Goal: Task Accomplishment & Management: Use online tool/utility

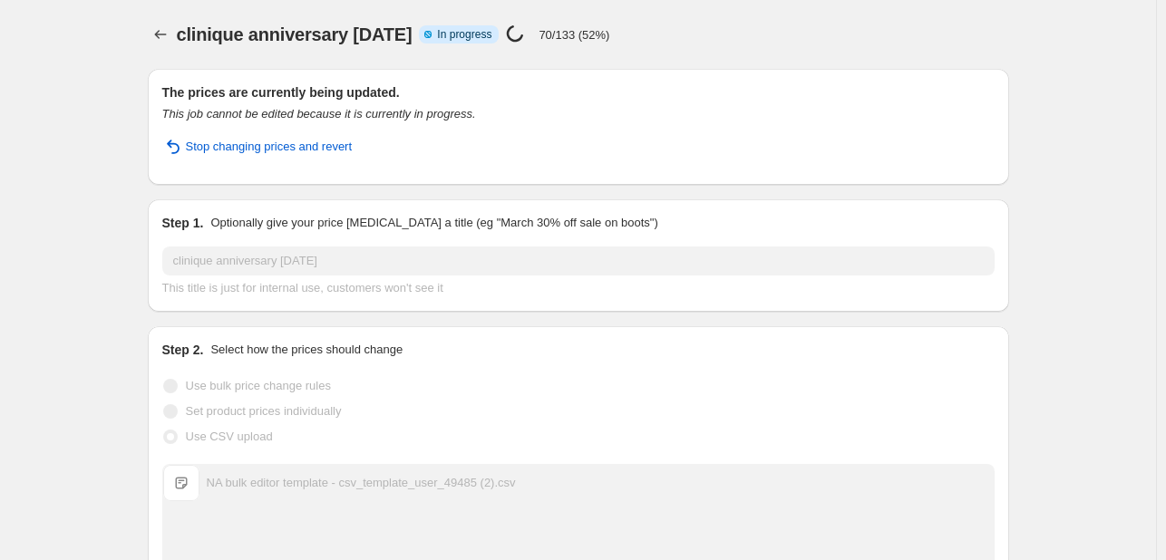
click at [157, 30] on icon "Price change jobs" at bounding box center [160, 34] width 18 height 18
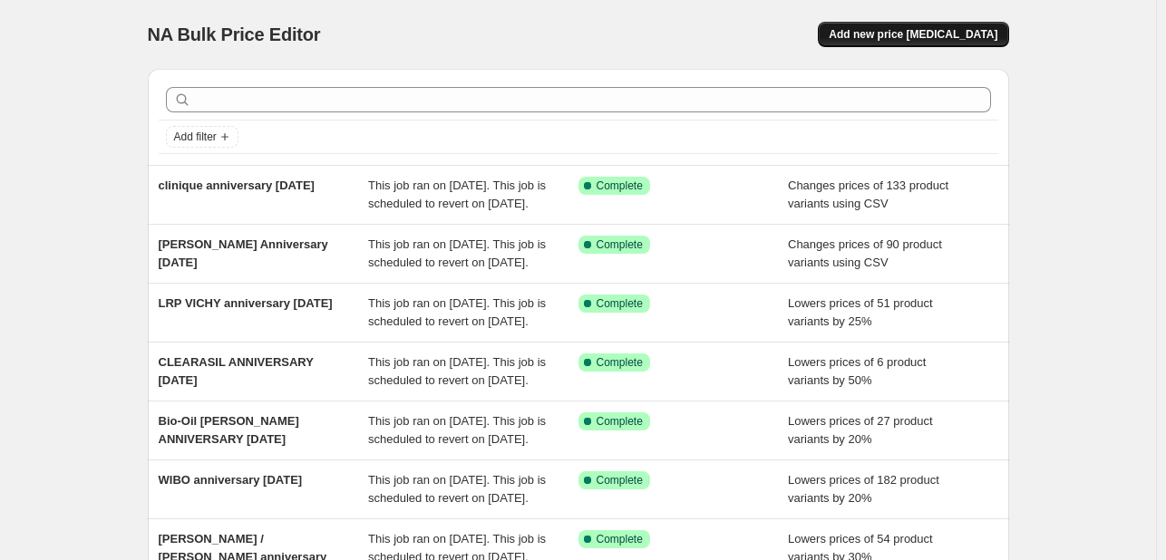
click at [927, 37] on span "Add new price [MEDICAL_DATA]" at bounding box center [913, 34] width 169 height 15
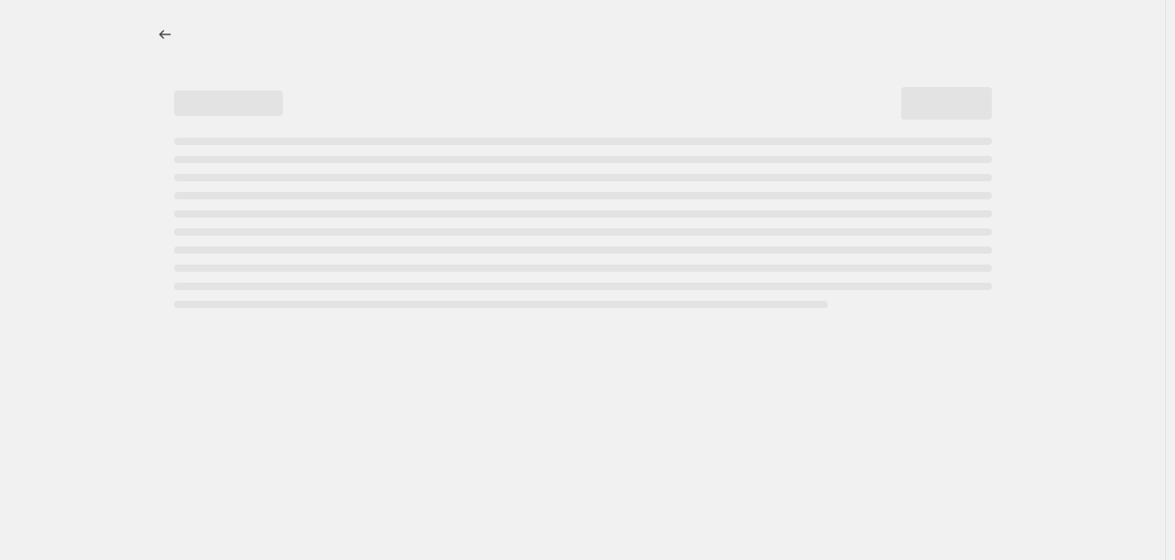
select select "percentage"
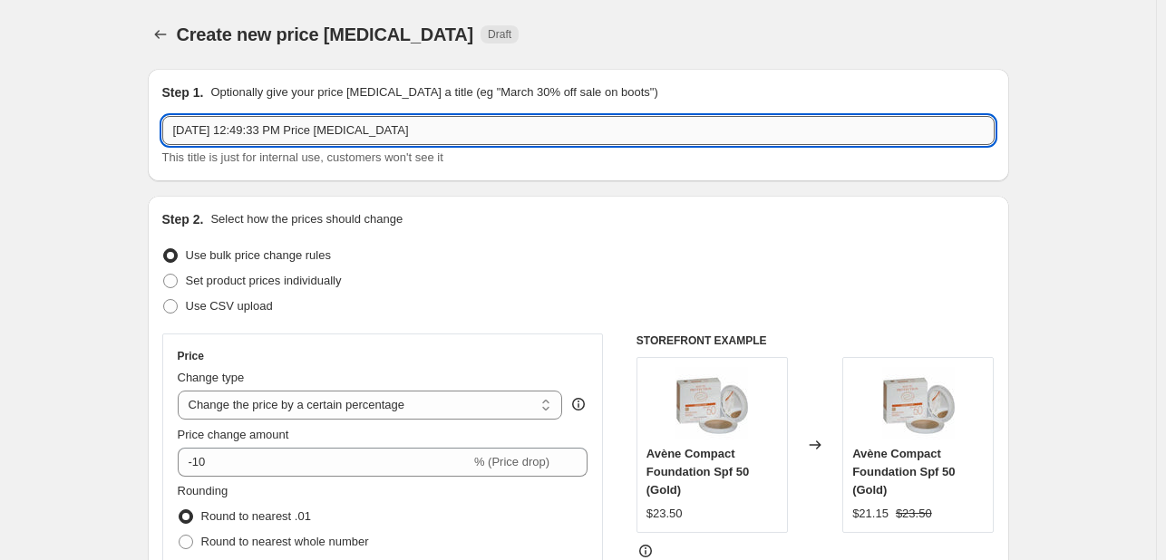
click at [471, 131] on input "Aug 19, 2025, 12:49:33 PM Price change job" at bounding box center [578, 130] width 832 height 29
paste input "DGH Parfum V200ml R24 326LE3114 259.24 ADGH Profondo Parfum V200ml 326LE3096 25…"
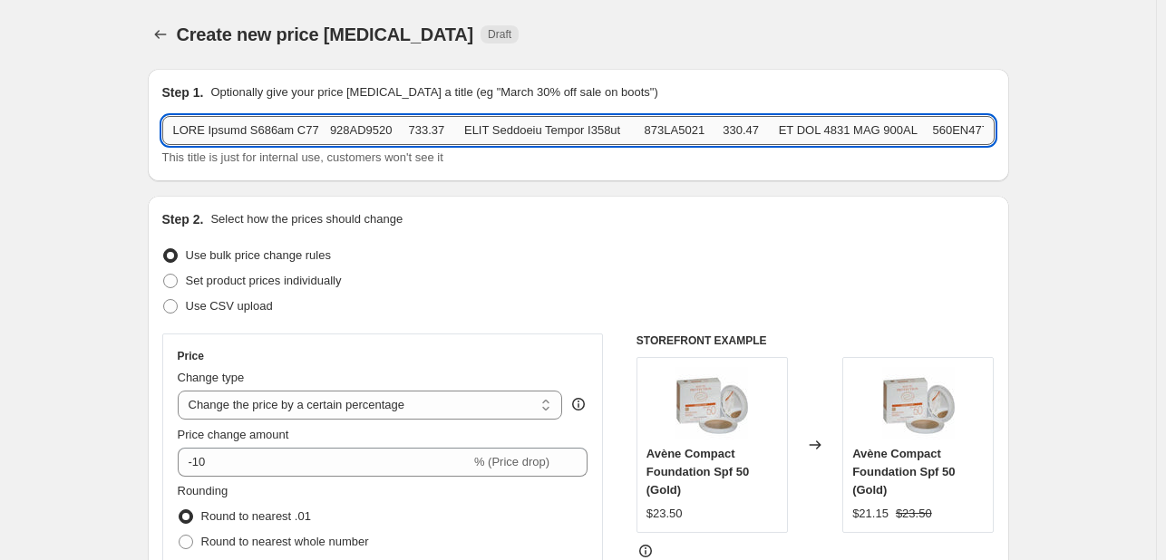
scroll to position [0, 100278]
type input "Aug 19, 2025, 12:49:33 PM Price change job"
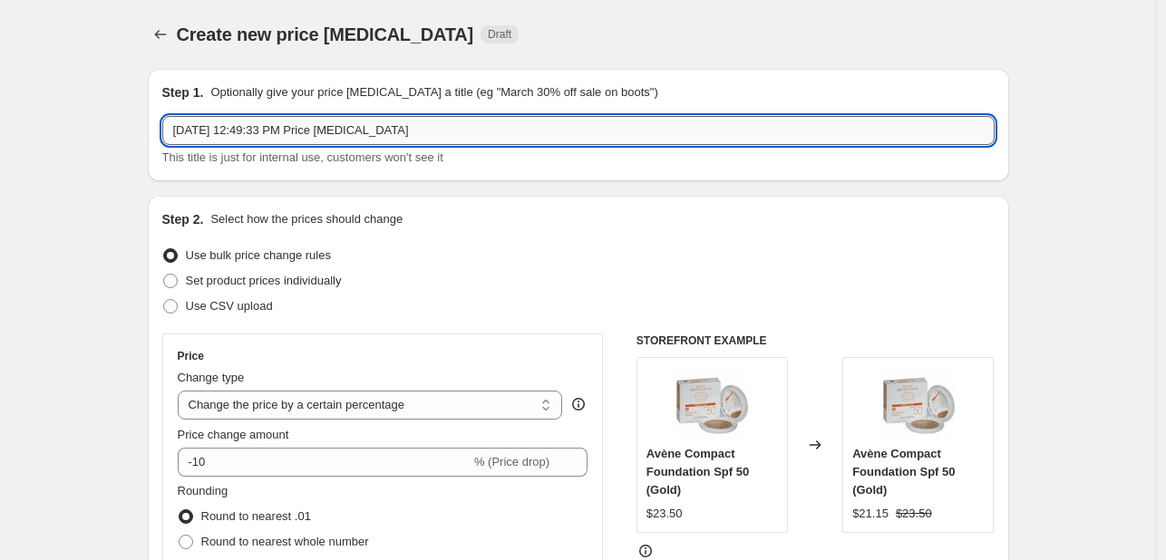
scroll to position [0, 0]
click at [205, 317] on label "Use CSV upload" at bounding box center [217, 306] width 111 height 25
click at [164, 300] on input "Use CSV upload" at bounding box center [163, 299] width 1 height 1
radio input "true"
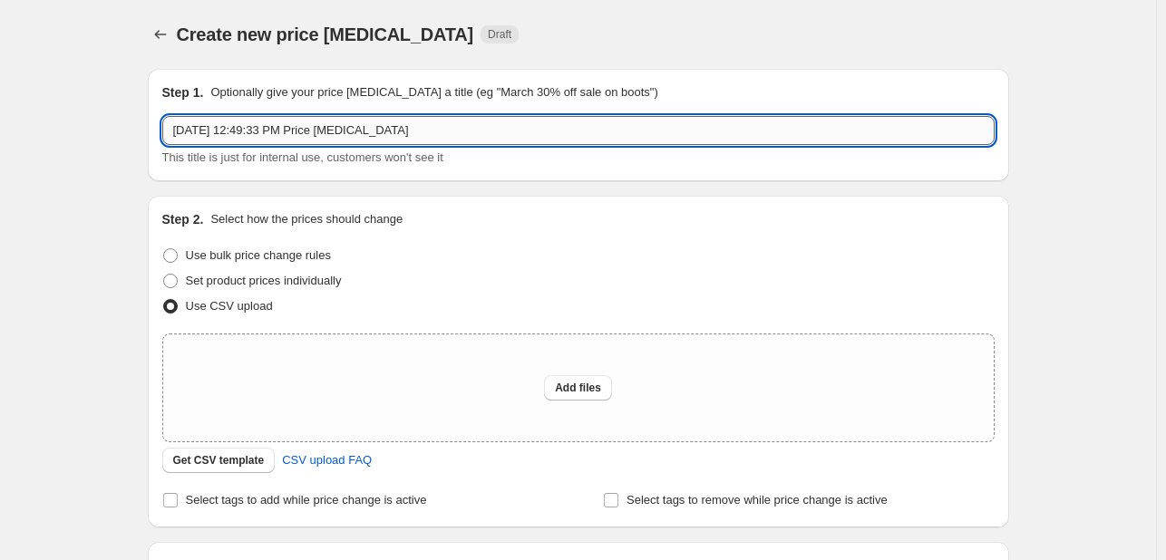
click at [341, 141] on input "Aug 19, 2025, 12:49:33 PM Price change job" at bounding box center [578, 130] width 832 height 29
type input "l"
type input "LLD anniversary [DATE]"
click at [580, 384] on span "Add files" at bounding box center [578, 388] width 46 height 15
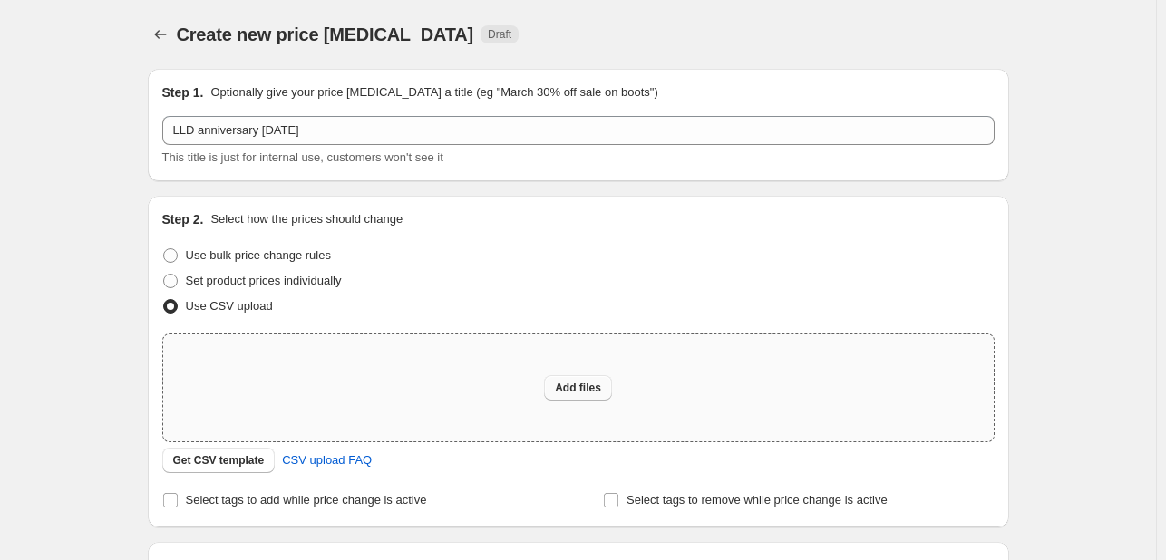
type input "C:\fakepath\NA bulk editor template - csv_template_user_49485.csv"
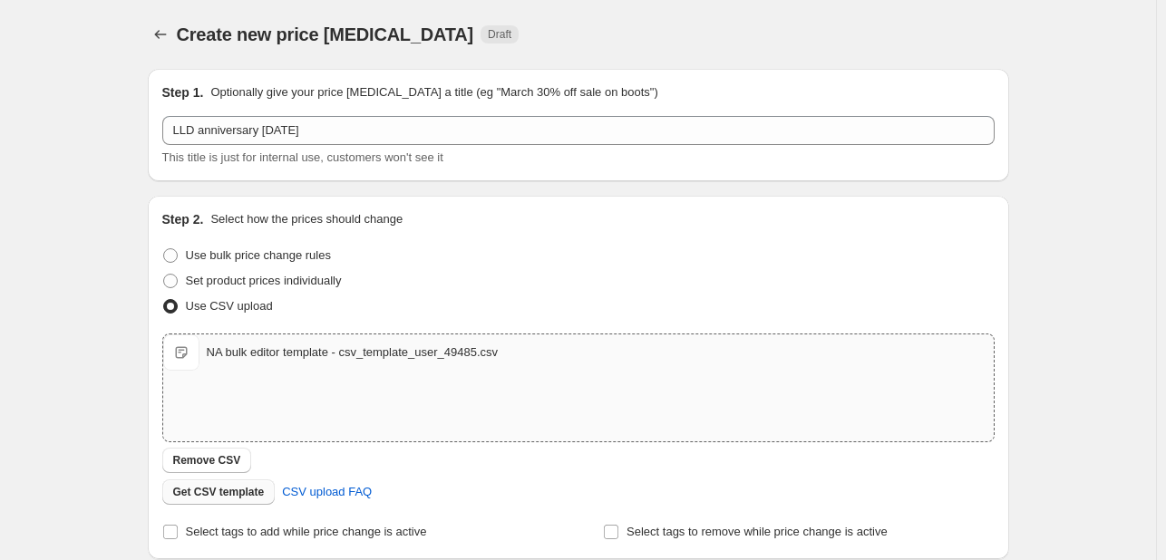
click at [227, 463] on span "Remove CSV" at bounding box center [207, 460] width 68 height 15
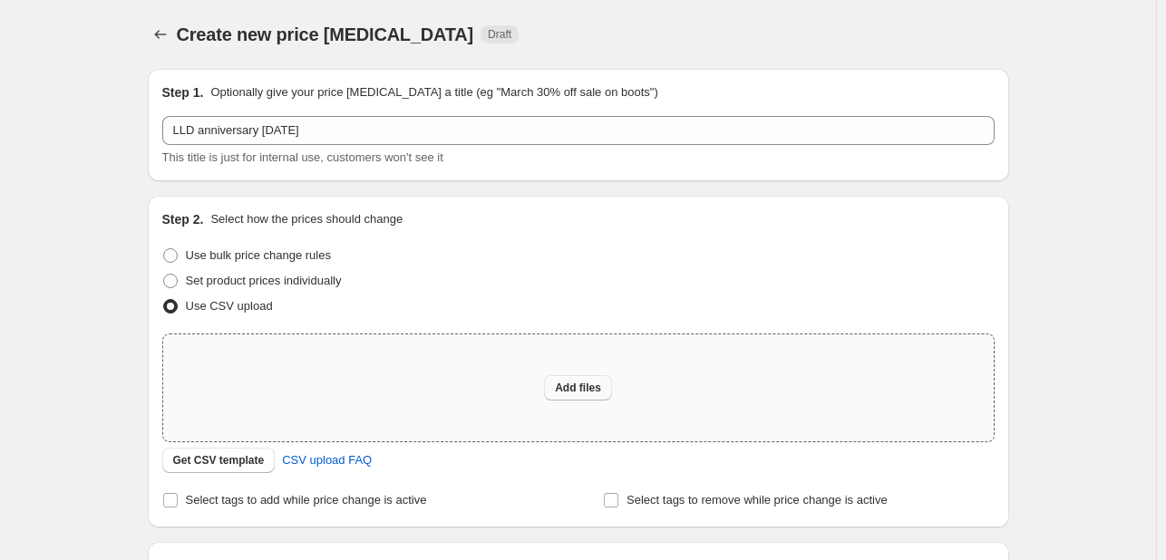
click at [576, 387] on span "Add files" at bounding box center [578, 388] width 46 height 15
type input "C:\fakepath\NA bulk editor template - csv_template_user_49485.csv"
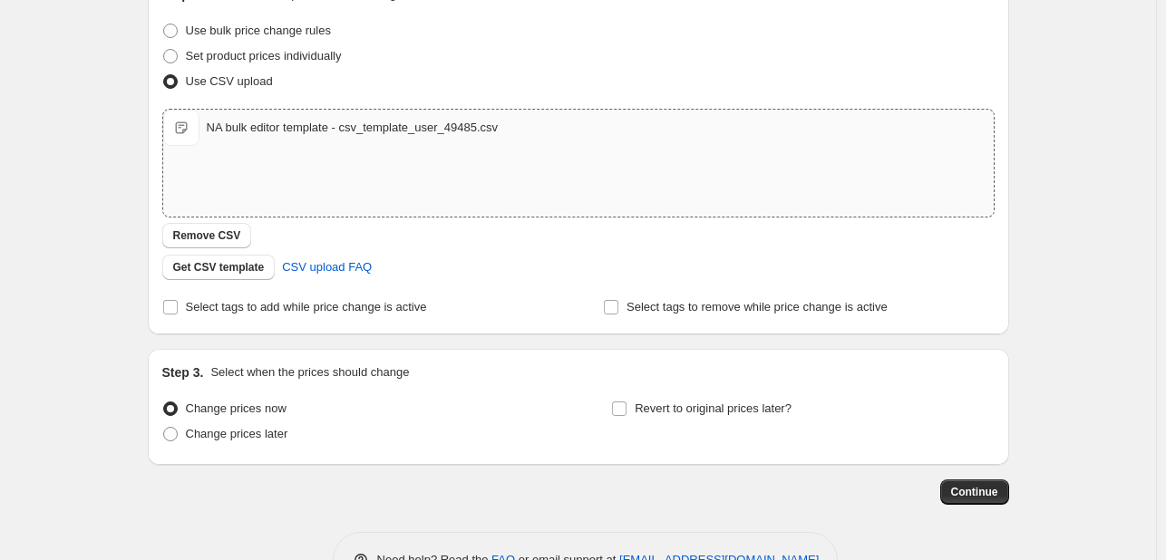
scroll to position [272, 0]
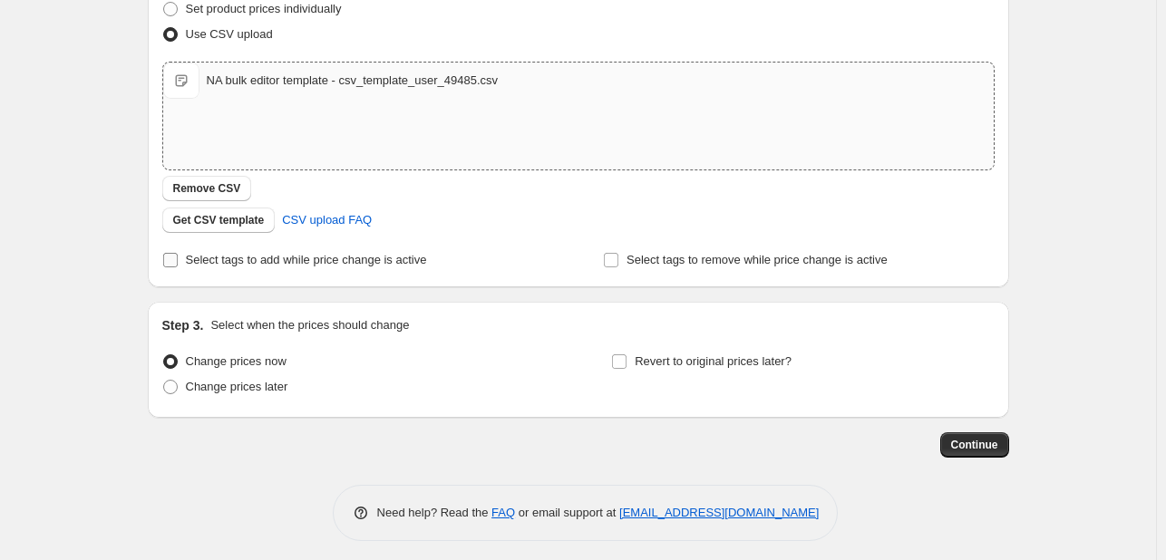
click at [330, 258] on span "Select tags to add while price change is active" at bounding box center [306, 260] width 241 height 14
click at [178, 258] on input "Select tags to add while price change is active" at bounding box center [170, 260] width 15 height 15
checkbox input "true"
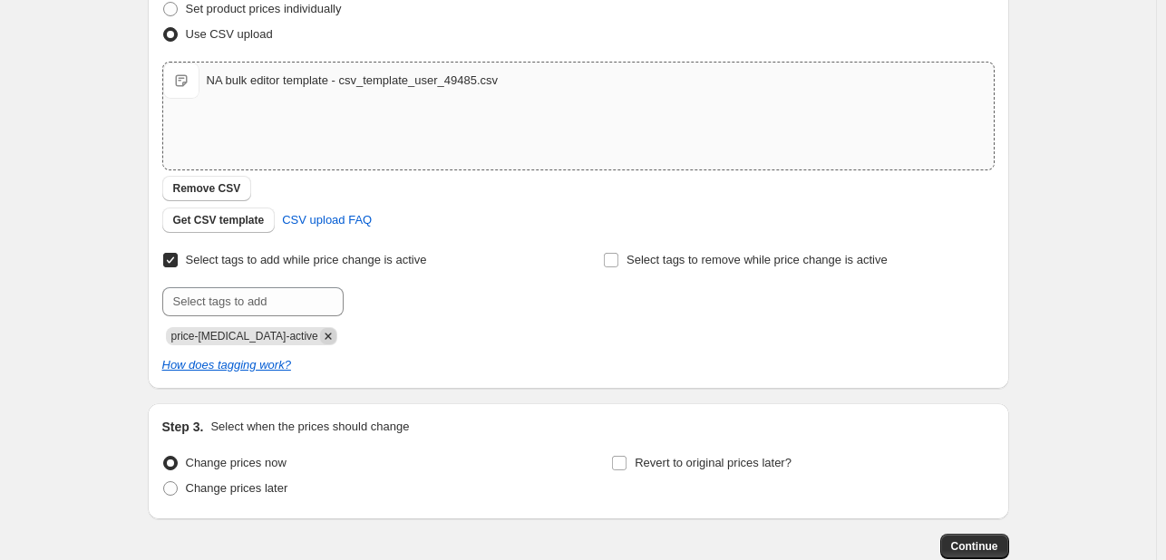
click at [320, 339] on icon "Remove price-change-job-active" at bounding box center [328, 336] width 16 height 16
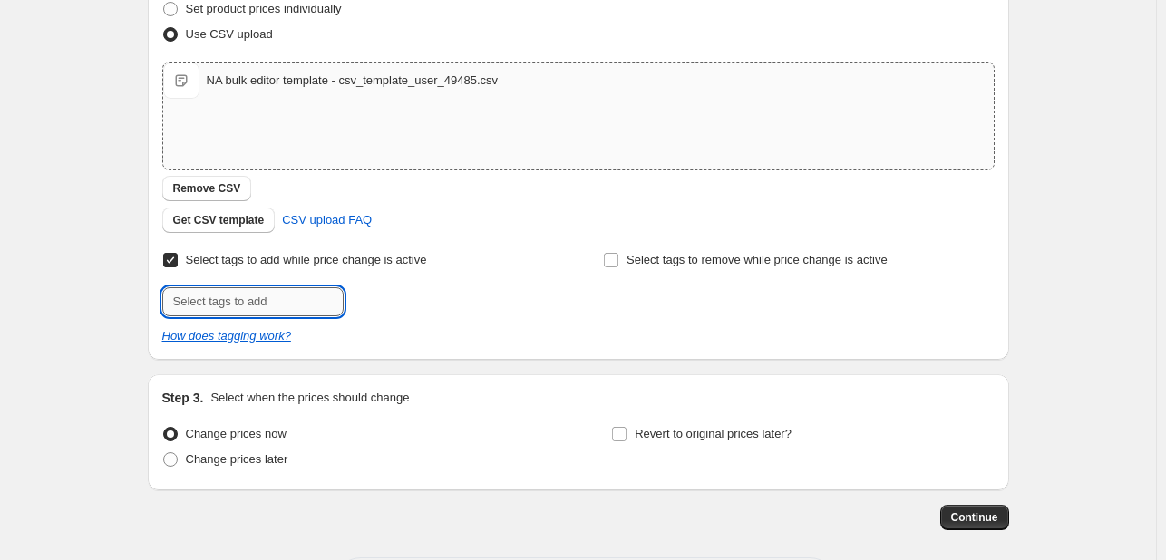
click at [290, 309] on input "text" at bounding box center [252, 301] width 181 height 29
type input "ANNV825"
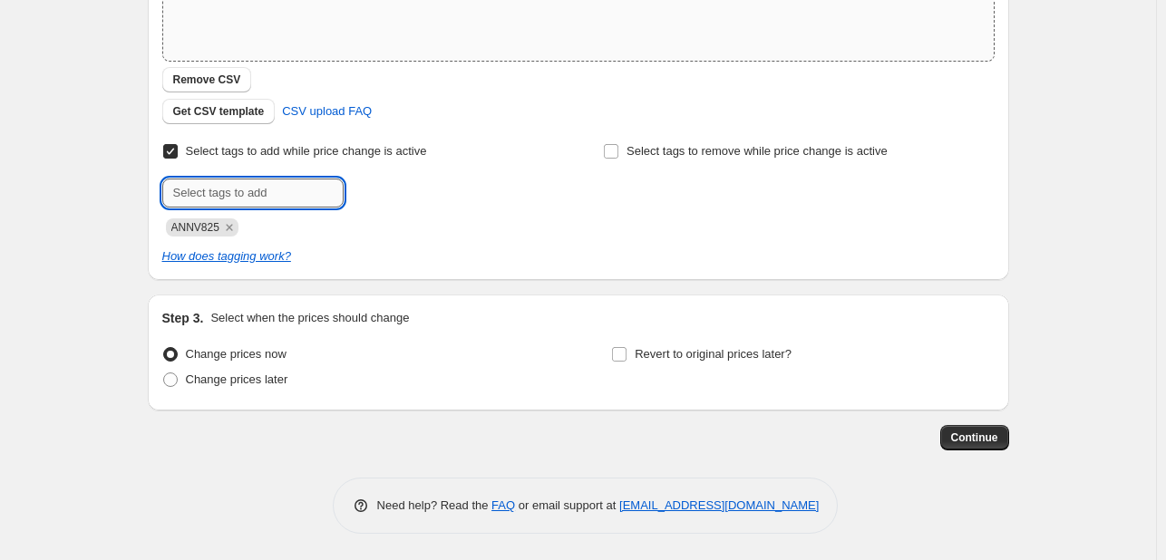
scroll to position [381, 0]
click at [711, 342] on label "Revert to original prices later?" at bounding box center [701, 354] width 180 height 25
click at [626, 347] on input "Revert to original prices later?" at bounding box center [619, 354] width 15 height 15
checkbox input "true"
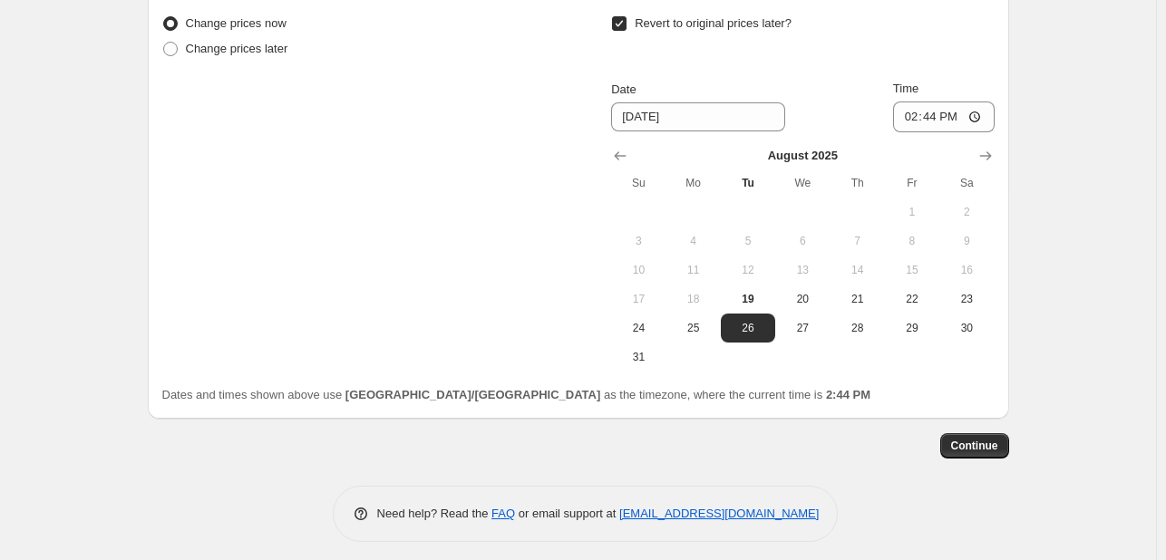
scroll to position [721, 0]
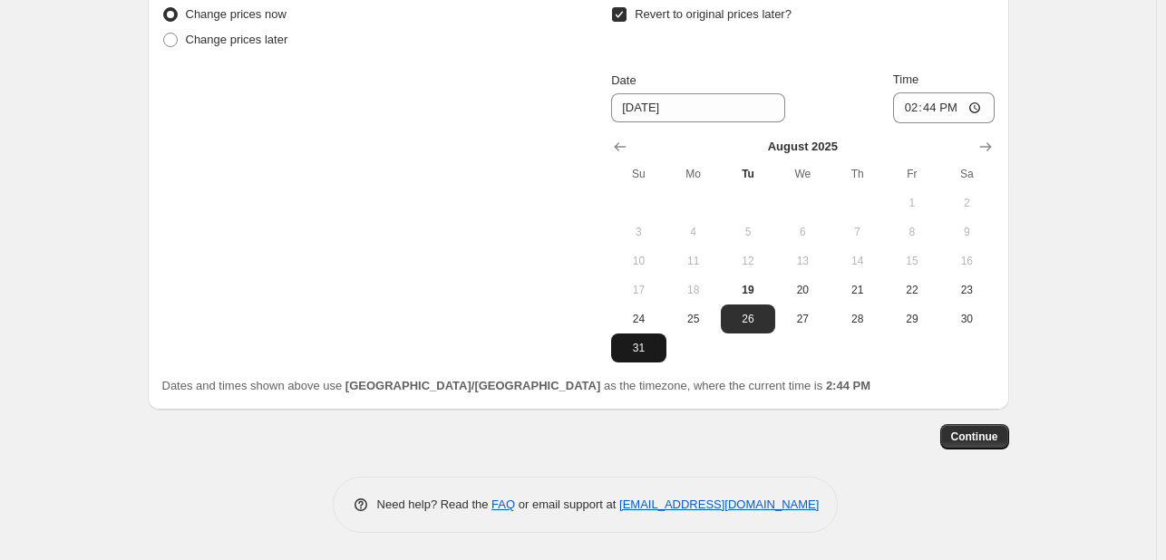
click at [658, 345] on span "31" at bounding box center [638, 348] width 40 height 15
type input "8/31/2025"
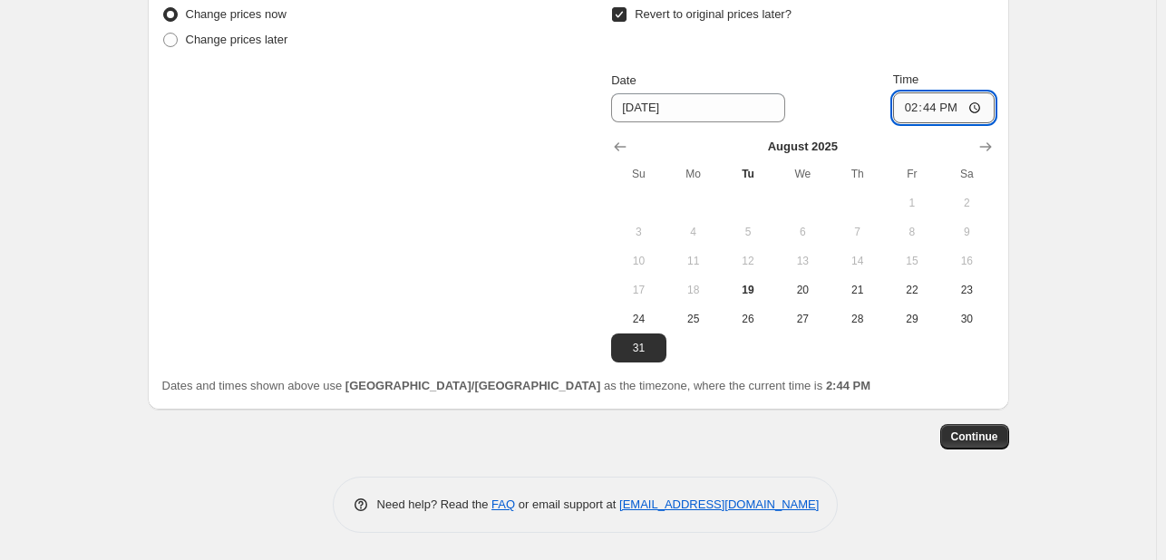
click at [908, 119] on input "14:44" at bounding box center [944, 107] width 102 height 31
type input "23:44"
click at [983, 432] on span "Continue" at bounding box center [974, 437] width 47 height 15
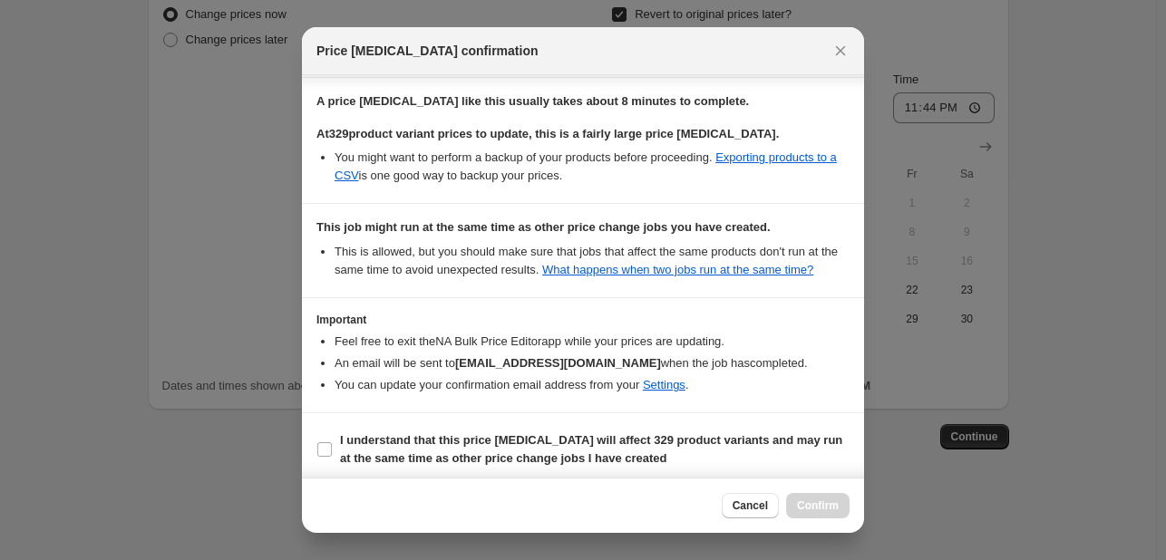
scroll to position [232, 0]
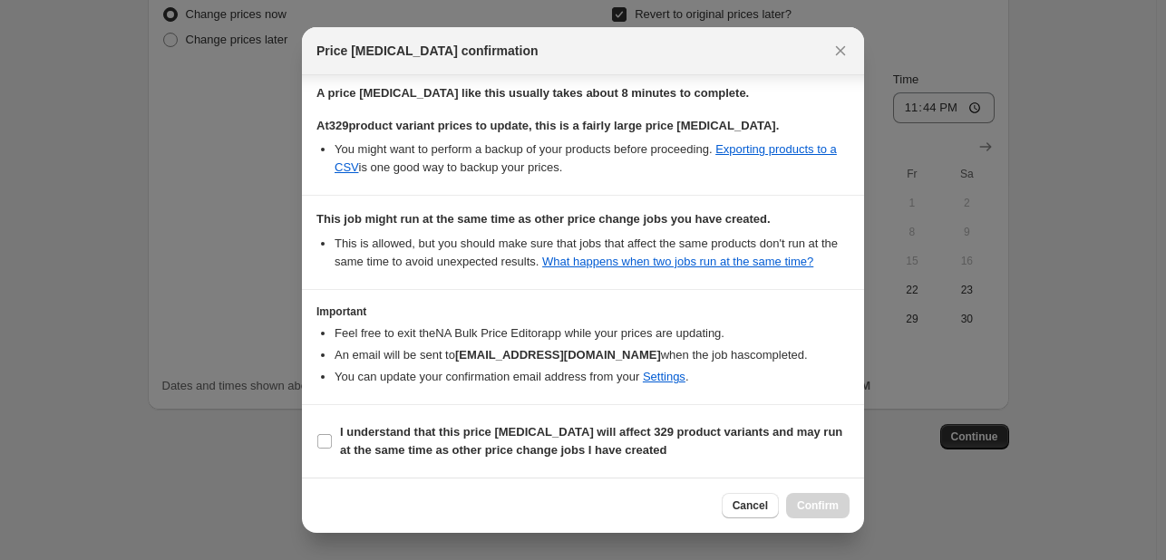
click at [712, 414] on section "I understand that this price change job will affect 329 product variants and ma…" at bounding box center [583, 441] width 562 height 73
click at [714, 418] on section "I understand that this price change job will affect 329 product variants and ma…" at bounding box center [583, 441] width 562 height 73
click at [724, 451] on span "I understand that this price change job will affect 329 product variants and ma…" at bounding box center [595, 441] width 510 height 36
click at [332, 449] on input "I understand that this price change job will affect 329 product variants and ma…" at bounding box center [324, 441] width 15 height 15
checkbox input "true"
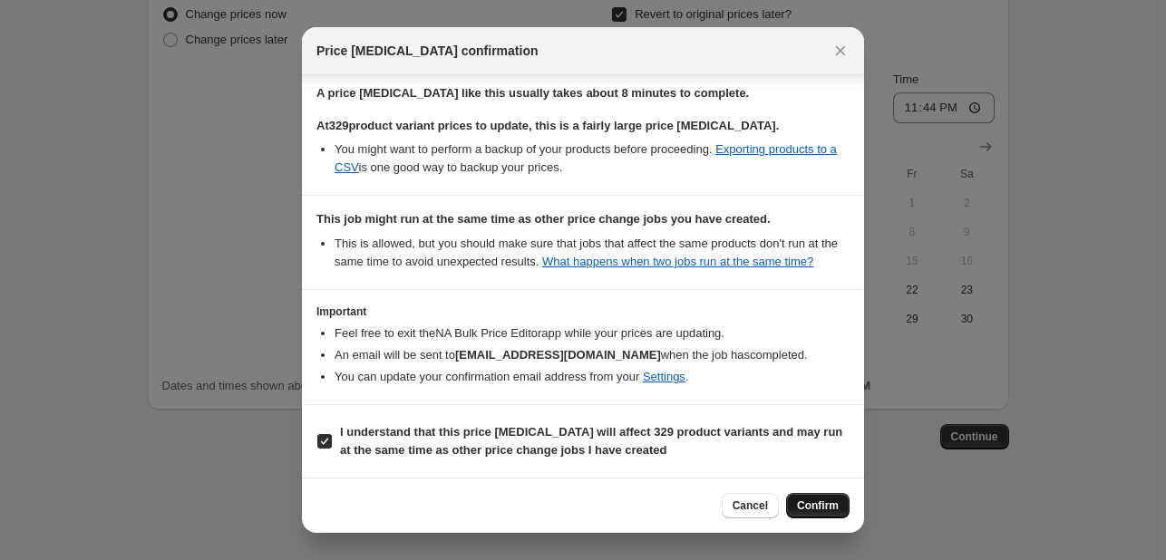
click at [809, 508] on span "Confirm" at bounding box center [818, 506] width 42 height 15
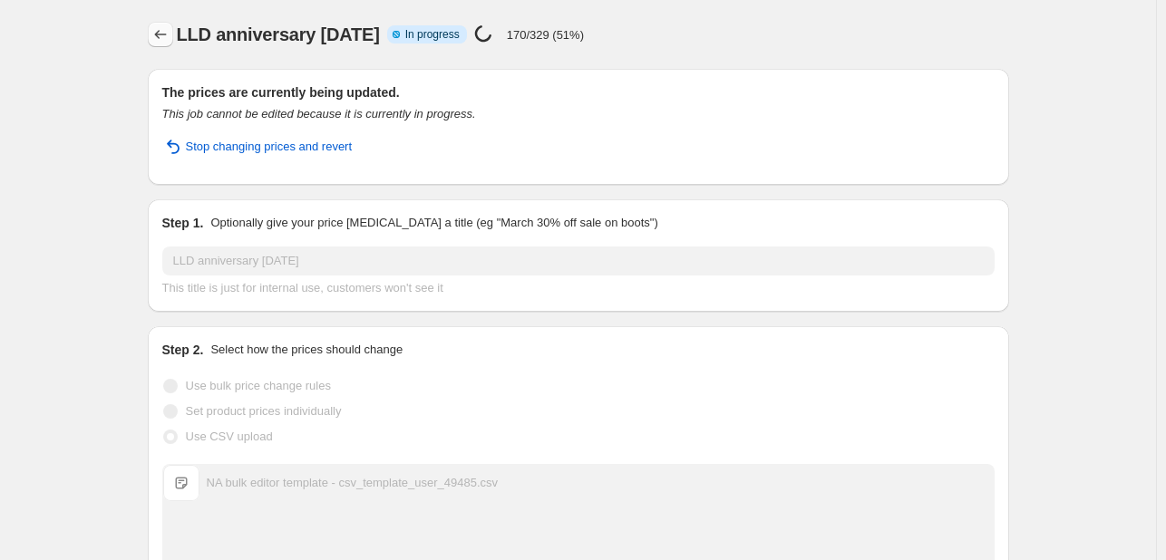
click at [161, 30] on icon "Price change jobs" at bounding box center [160, 34] width 18 height 18
